Goal: Navigation & Orientation: Go to known website

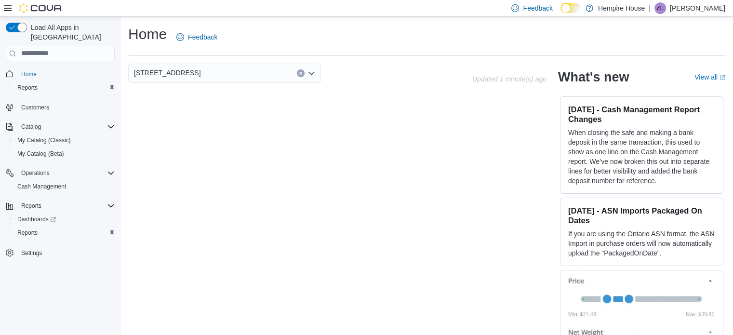
click at [717, 9] on p "[PERSON_NAME]" at bounding box center [697, 8] width 55 height 12
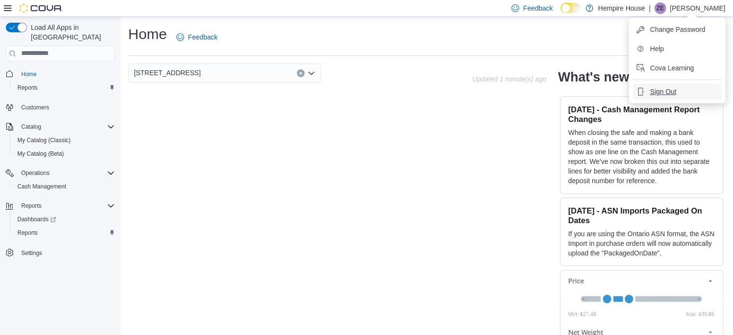
click at [663, 92] on span "Sign Out" at bounding box center [663, 92] width 26 height 10
